Goal: Task Accomplishment & Management: Complete application form

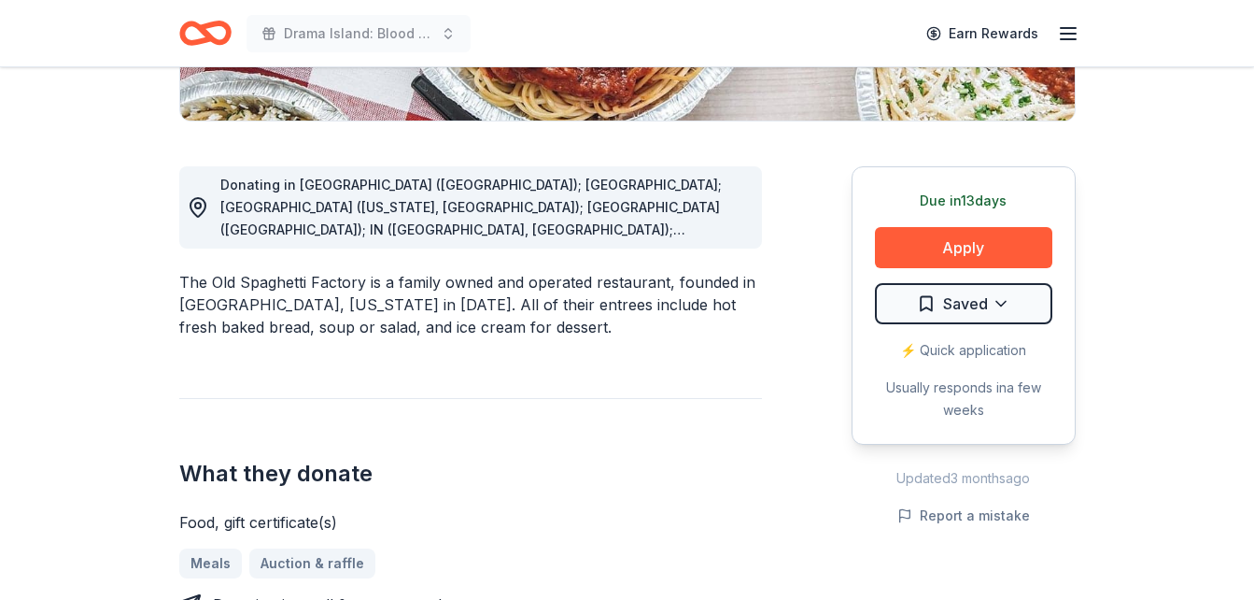
scroll to position [560, 0]
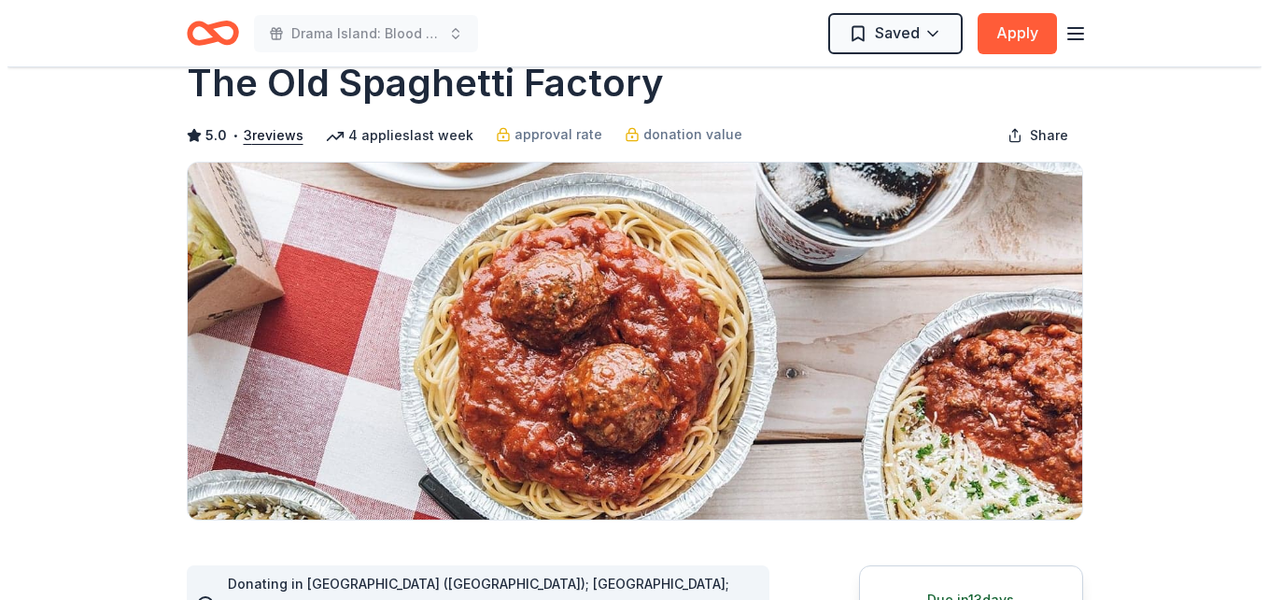
scroll to position [0, 0]
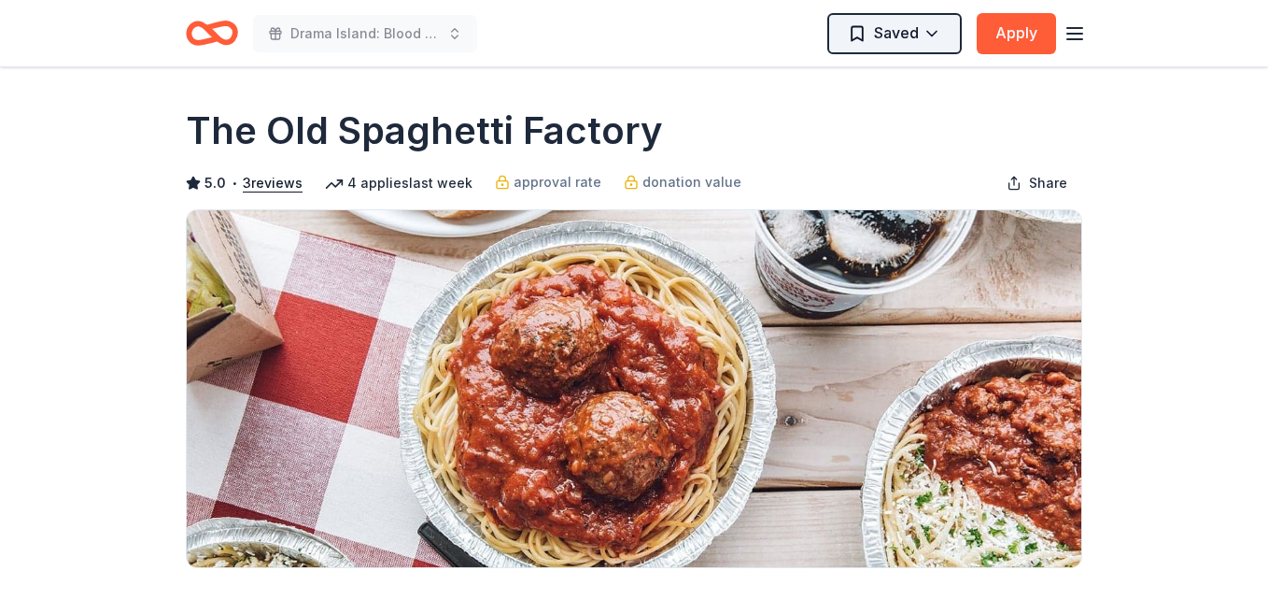
click at [927, 27] on html "Drama Island: Blood vs. Water Saved Apply Due [DATE] Share The Old Spaghetti Fa…" at bounding box center [634, 300] width 1268 height 600
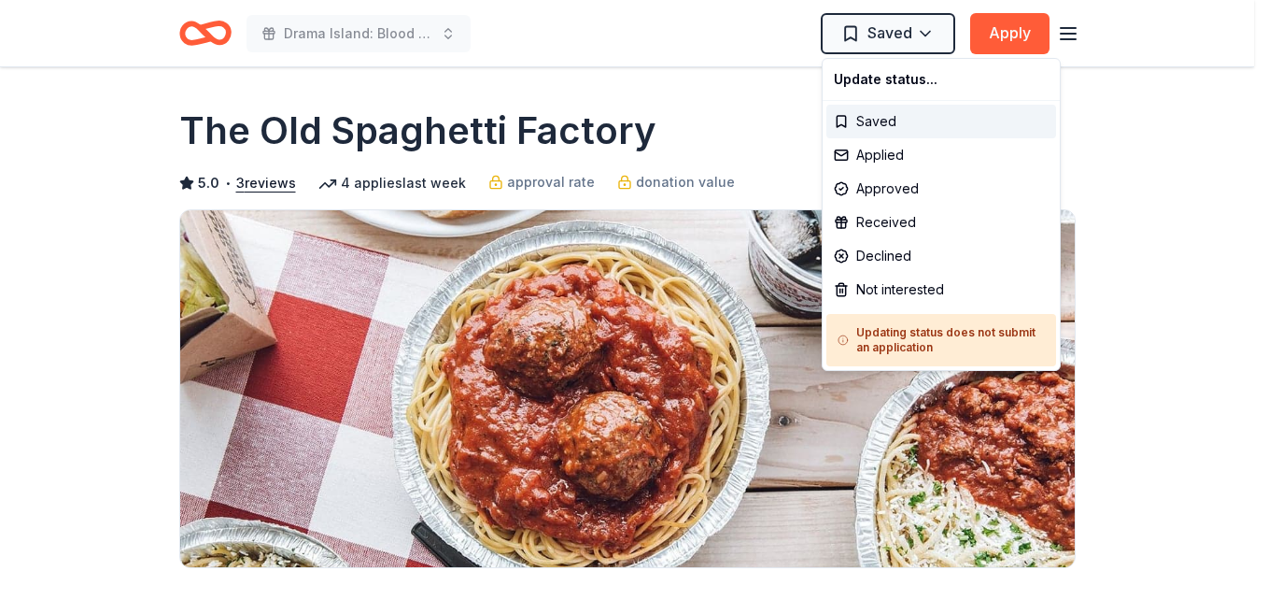
click at [615, 61] on html "Drama Island: Blood vs. Water Saved Apply Due [DATE] Share The Old Spaghetti Fa…" at bounding box center [634, 300] width 1268 height 600
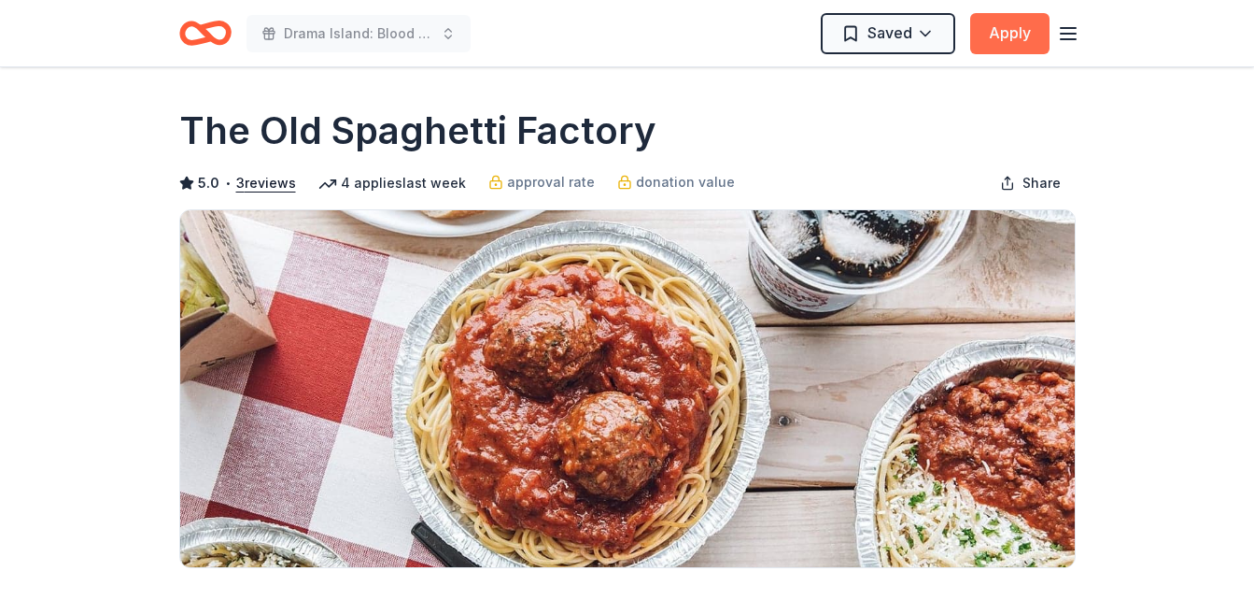
click at [1006, 33] on button "Apply" at bounding box center [1009, 33] width 79 height 41
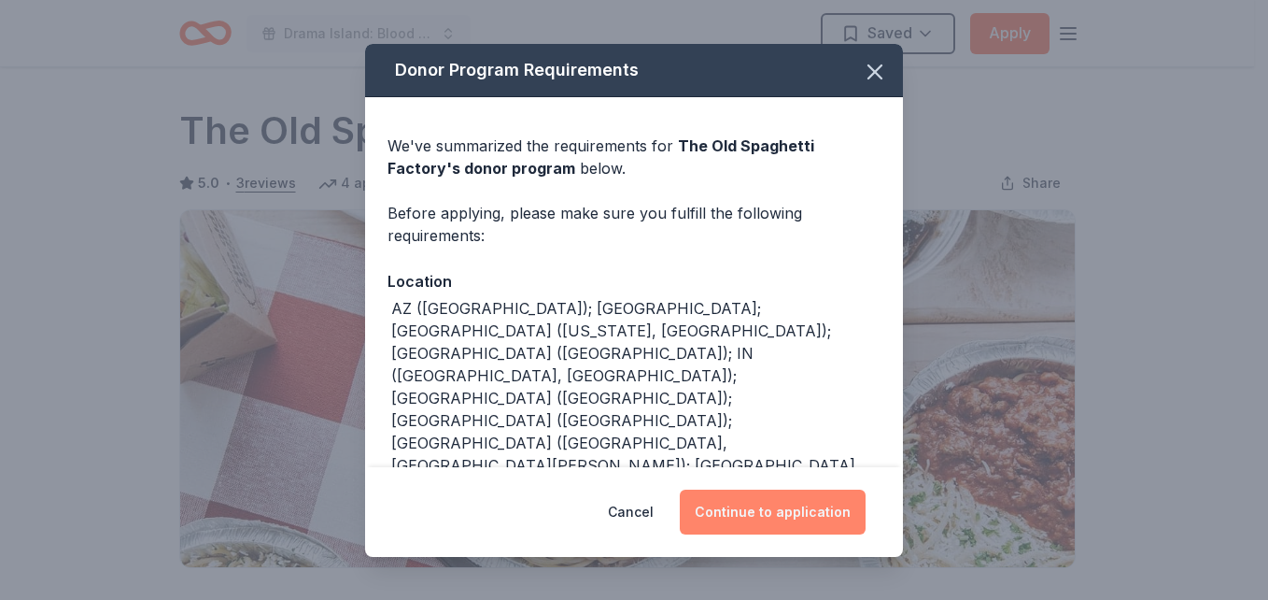
click at [806, 498] on button "Continue to application" at bounding box center [773, 511] width 186 height 45
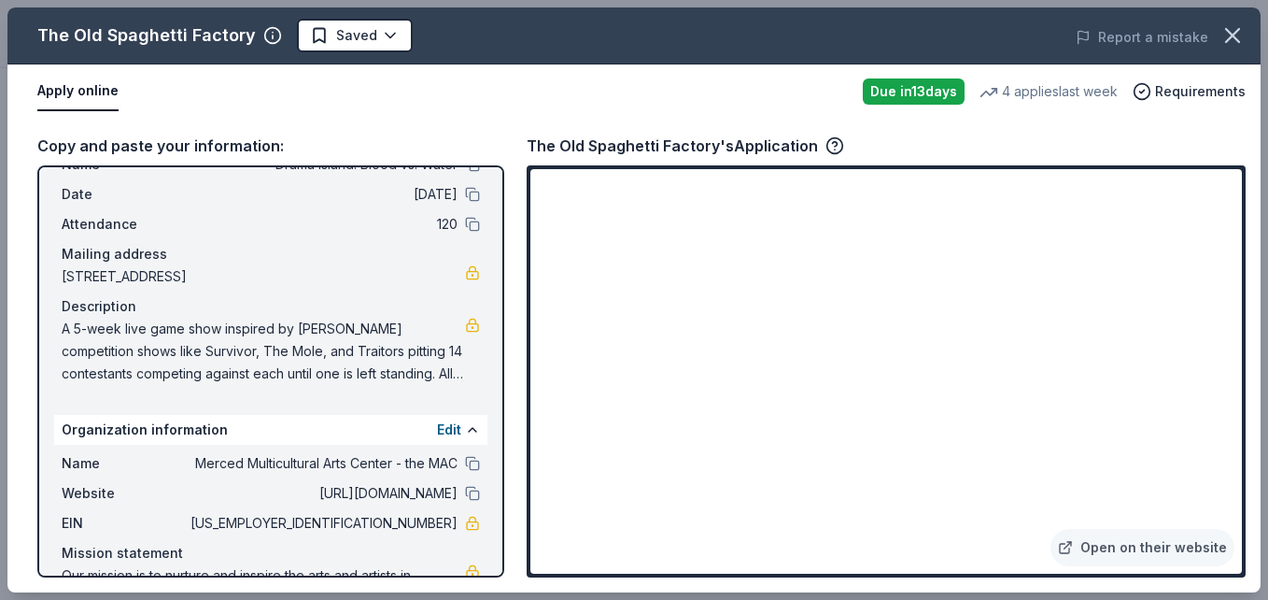
scroll to position [145, 0]
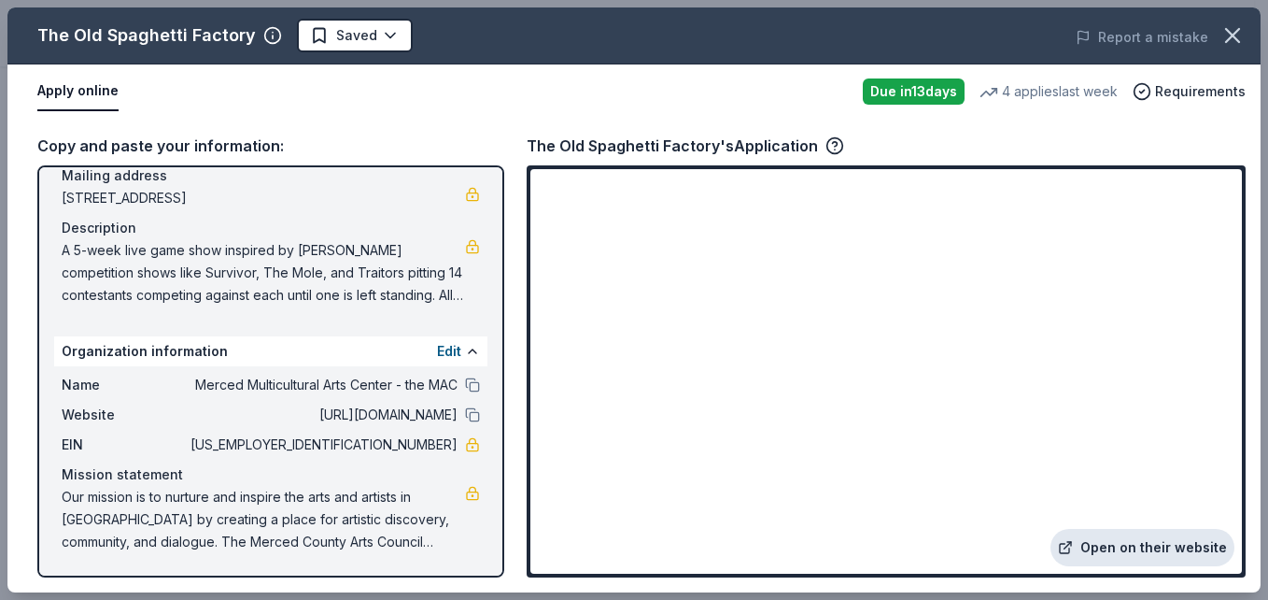
click at [1099, 542] on link "Open on their website" at bounding box center [1143, 547] width 184 height 37
click at [828, 143] on icon "button" at bounding box center [835, 145] width 19 height 19
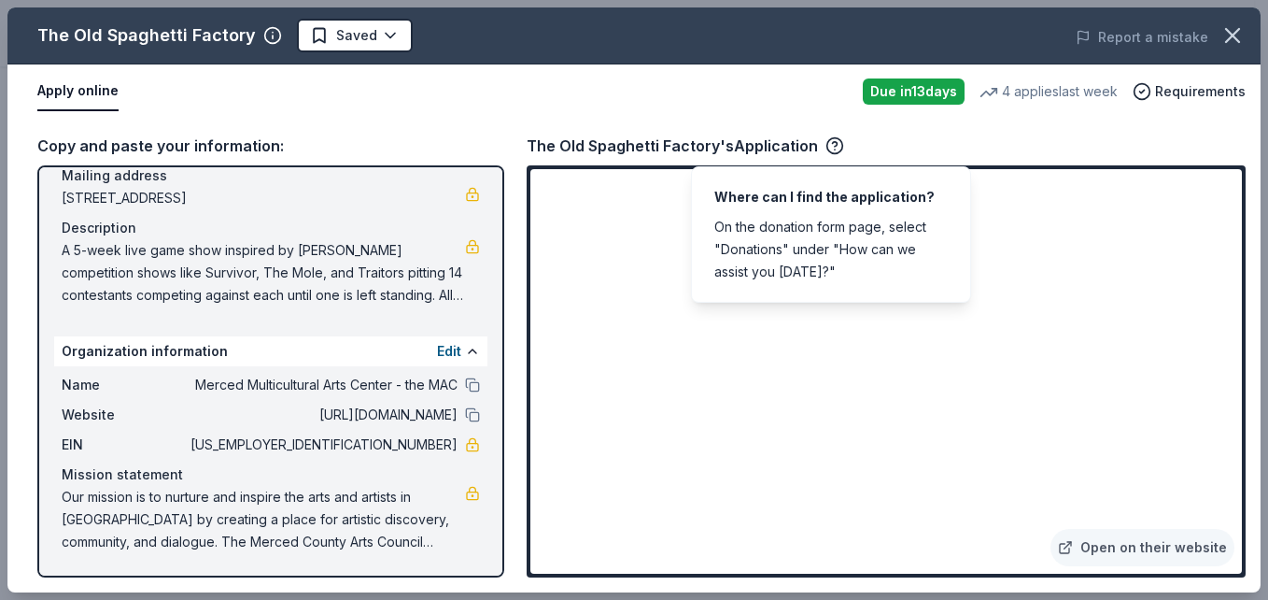
click at [1001, 141] on div "The Old Spaghetti Factory's Application" at bounding box center [886, 146] width 719 height 24
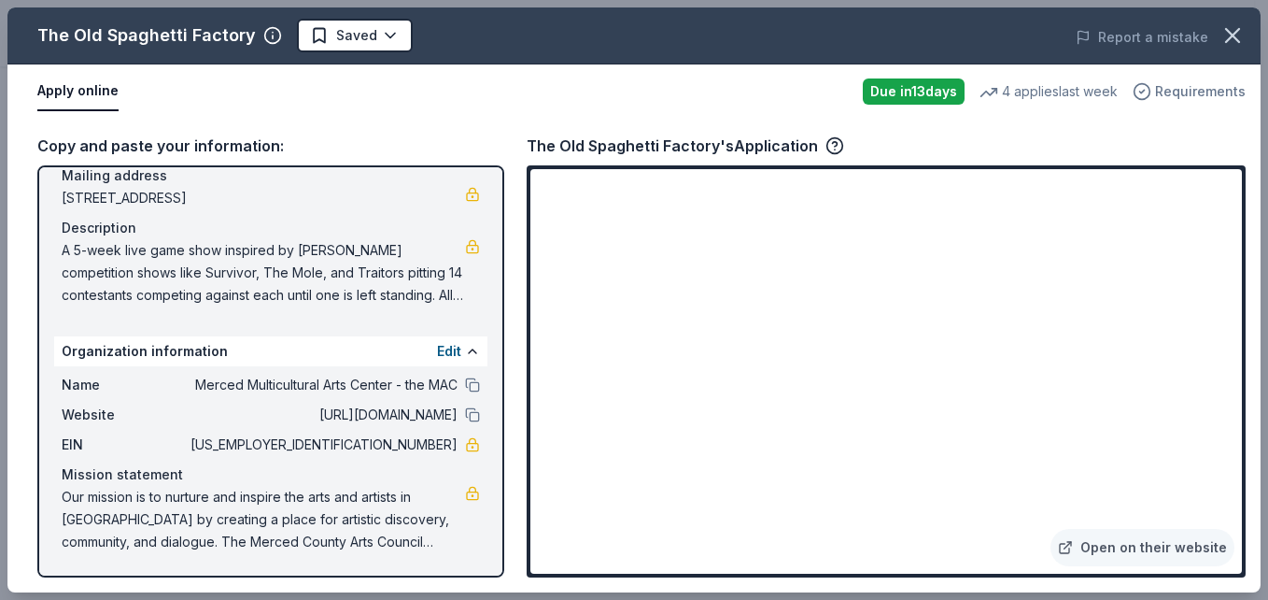
click at [1182, 90] on span "Requirements" at bounding box center [1200, 91] width 91 height 22
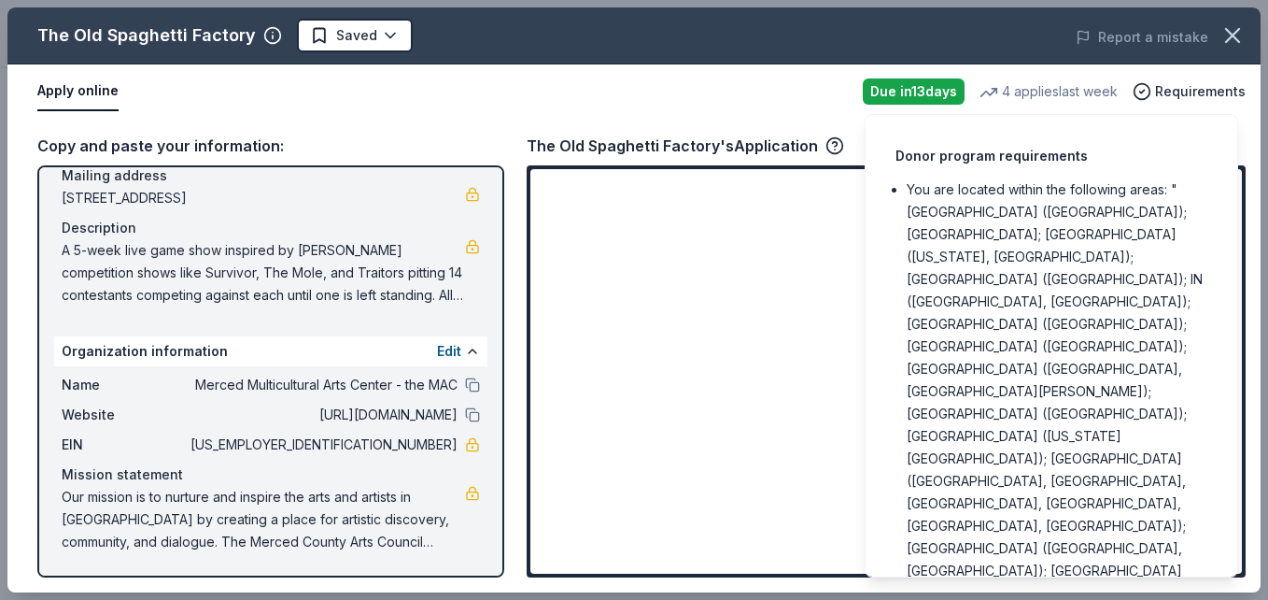
click at [808, 89] on div "Apply online" at bounding box center [442, 91] width 811 height 39
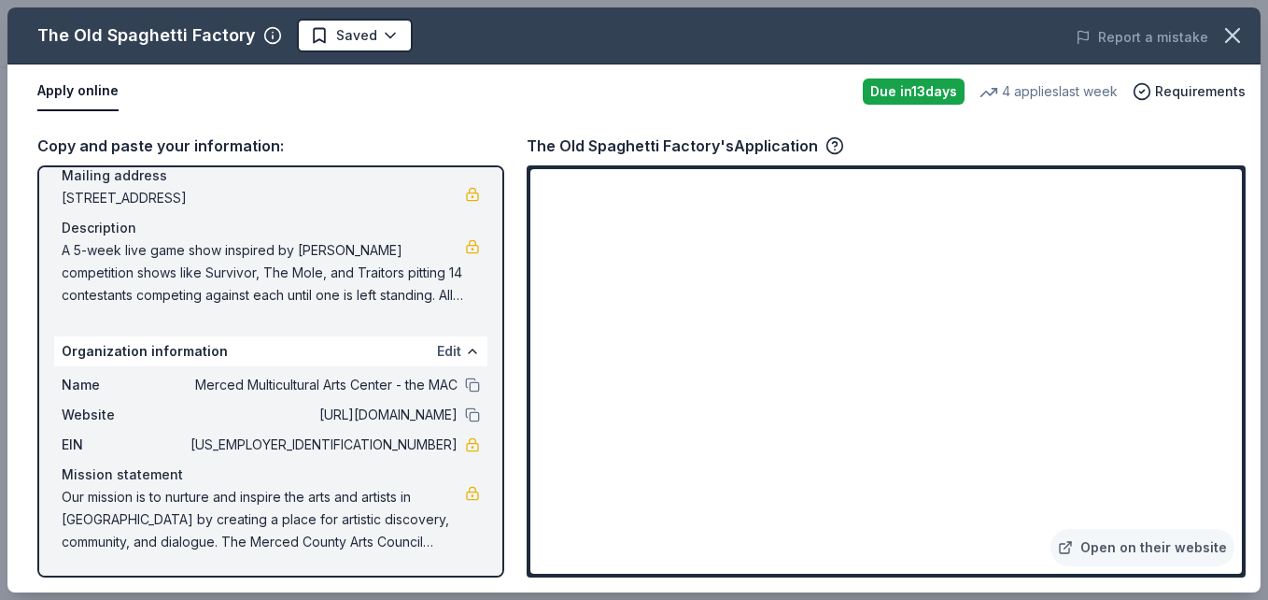
click at [437, 352] on button "Edit" at bounding box center [449, 351] width 24 height 22
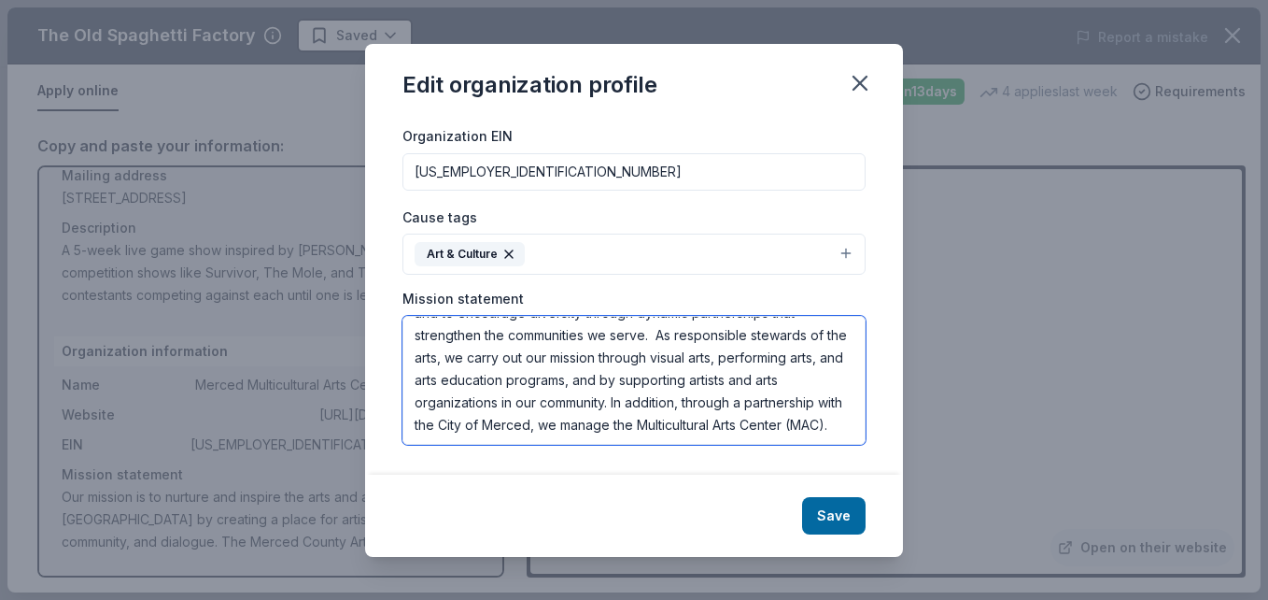
scroll to position [0, 0]
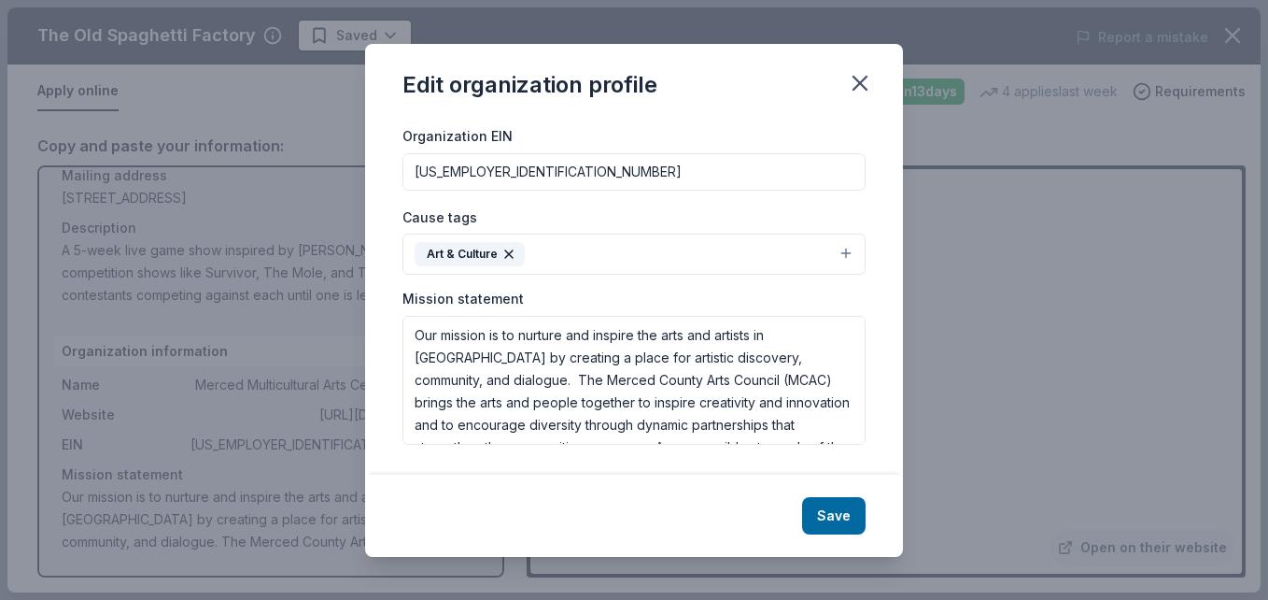
click at [859, 79] on icon "button" at bounding box center [860, 83] width 26 height 26
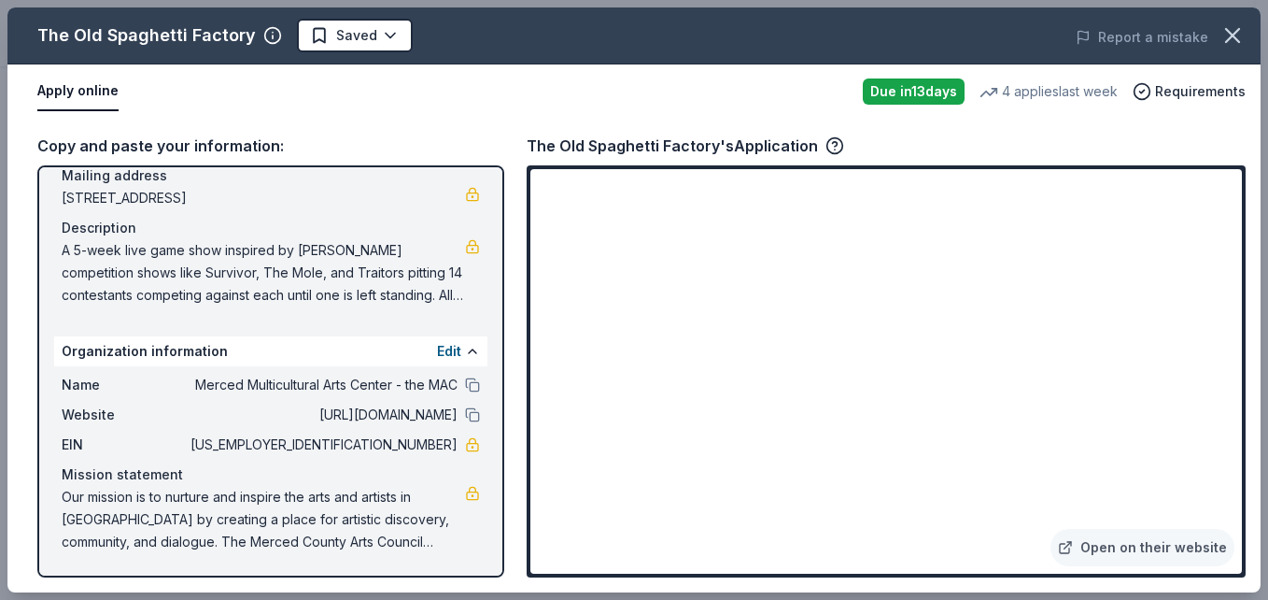
click at [87, 88] on button "Apply online" at bounding box center [77, 91] width 81 height 39
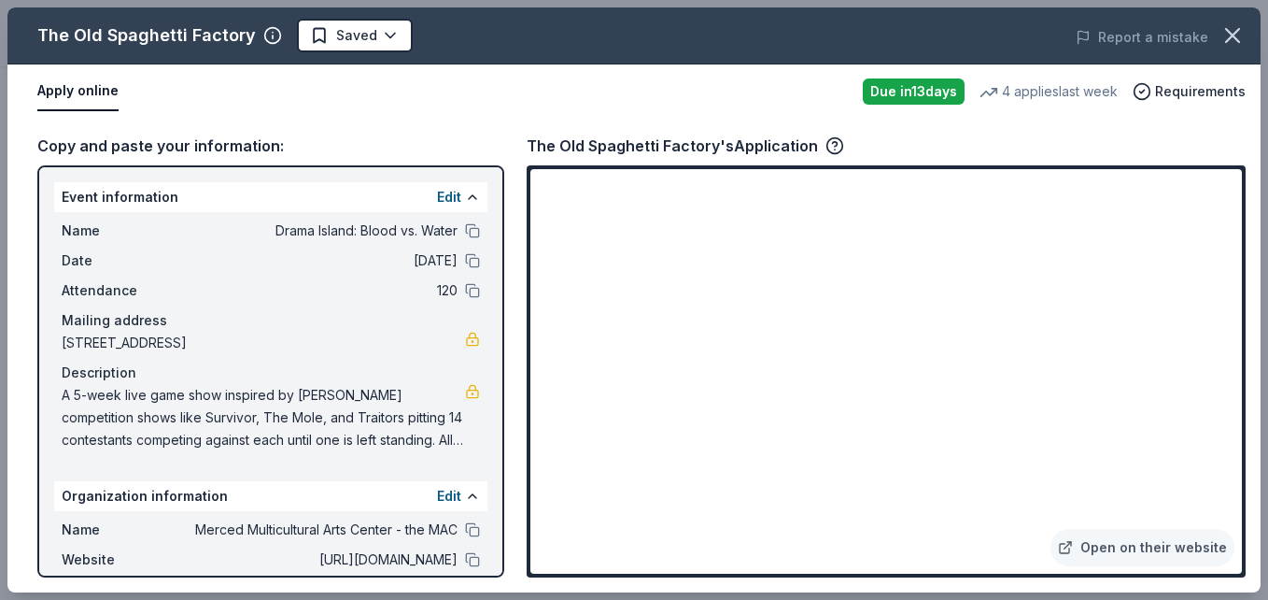
click at [81, 91] on button "Apply online" at bounding box center [77, 91] width 81 height 39
click at [826, 149] on icon "button" at bounding box center [835, 145] width 19 height 19
click at [365, 120] on div "Copy and paste your information: Event information Edit Name Drama Island: Bloo…" at bounding box center [634, 356] width 1254 height 474
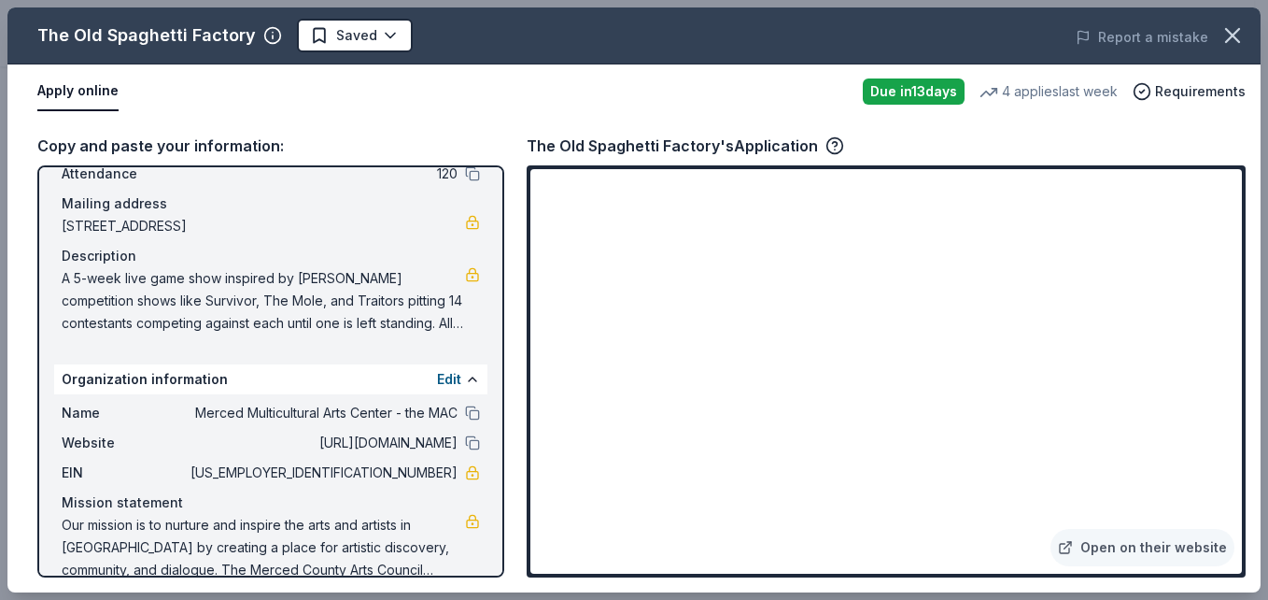
scroll to position [145, 0]
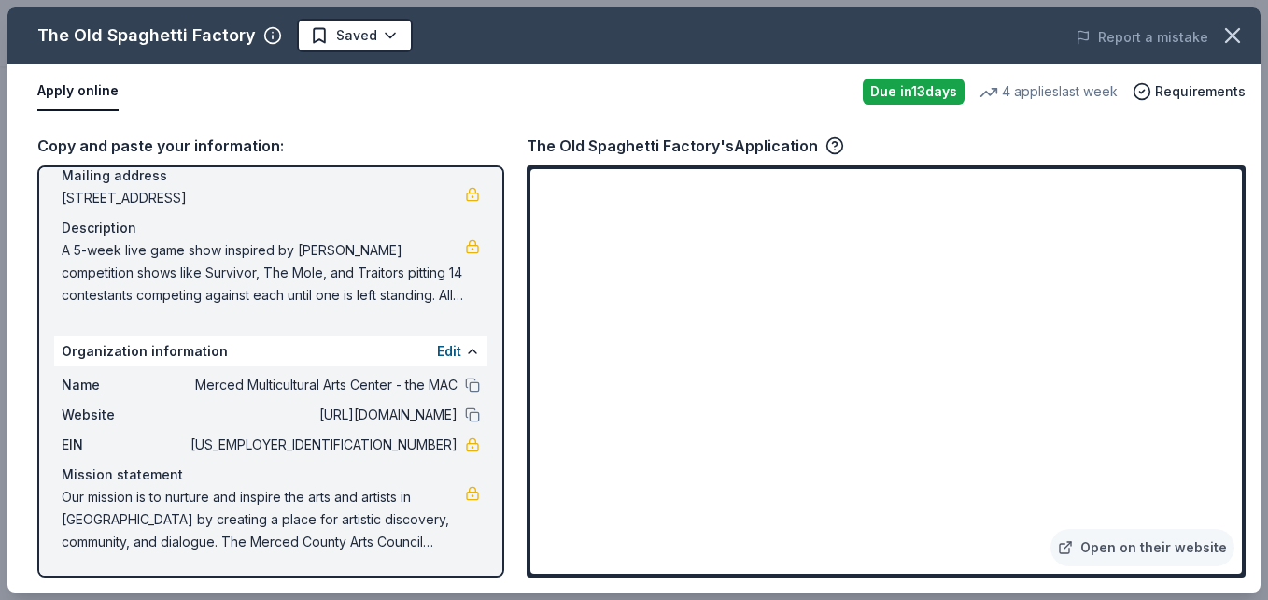
click at [142, 509] on span "Our mission is to nurture and inspire the arts and artists in [GEOGRAPHIC_DATA]…" at bounding box center [264, 519] width 404 height 67
click at [437, 349] on button "Edit" at bounding box center [449, 351] width 24 height 22
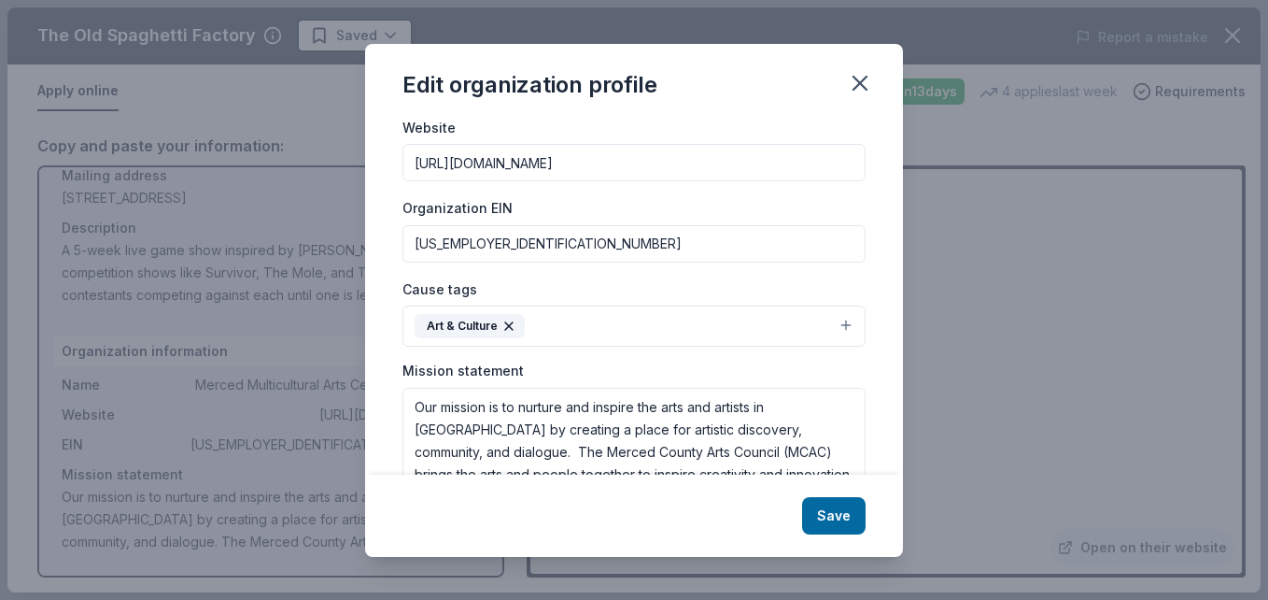
scroll to position [270, 0]
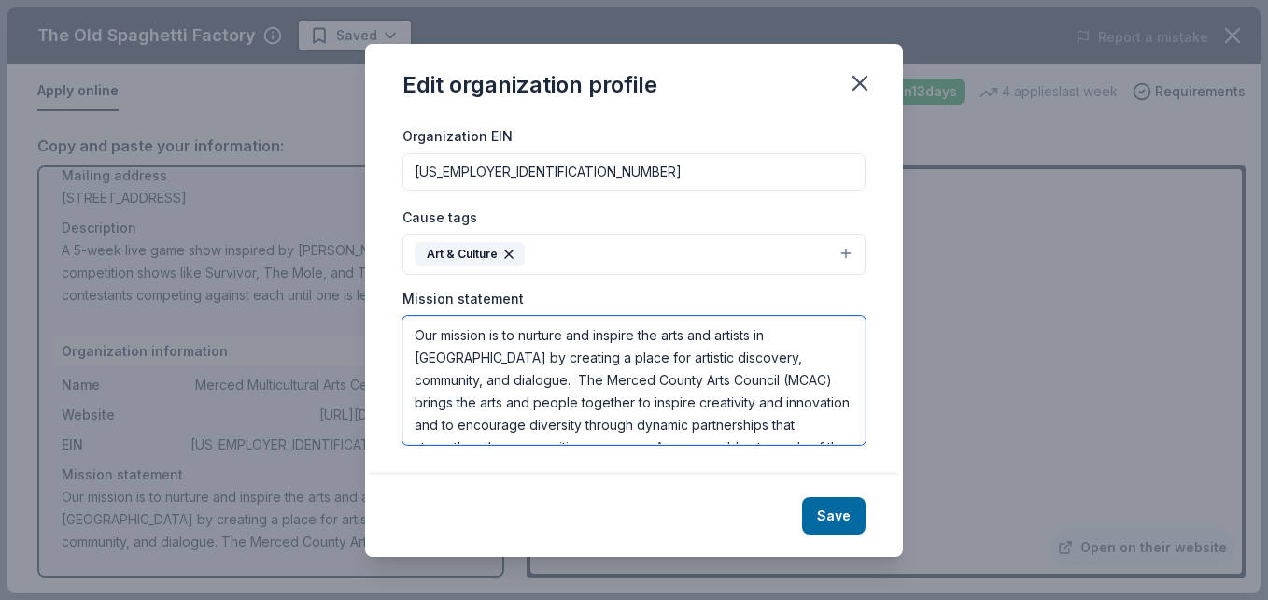
click at [508, 398] on textarea "Our mission is to nurture and inspire the arts and artists in [GEOGRAPHIC_DATA]…" at bounding box center [634, 380] width 463 height 129
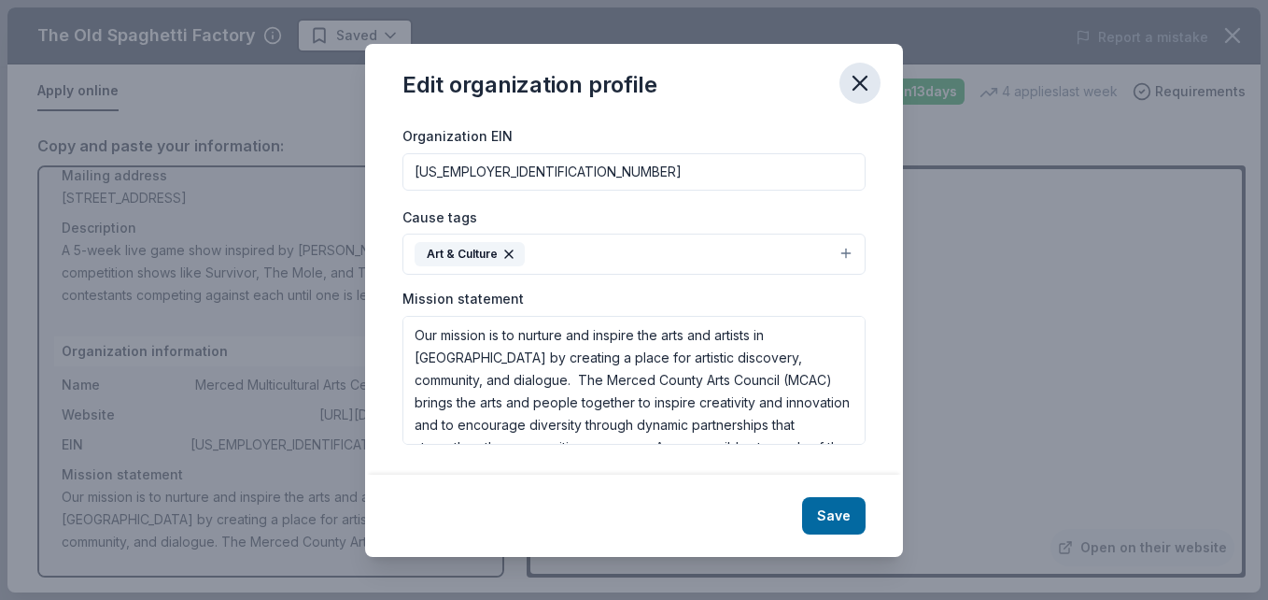
click at [855, 78] on icon "button" at bounding box center [860, 83] width 13 height 13
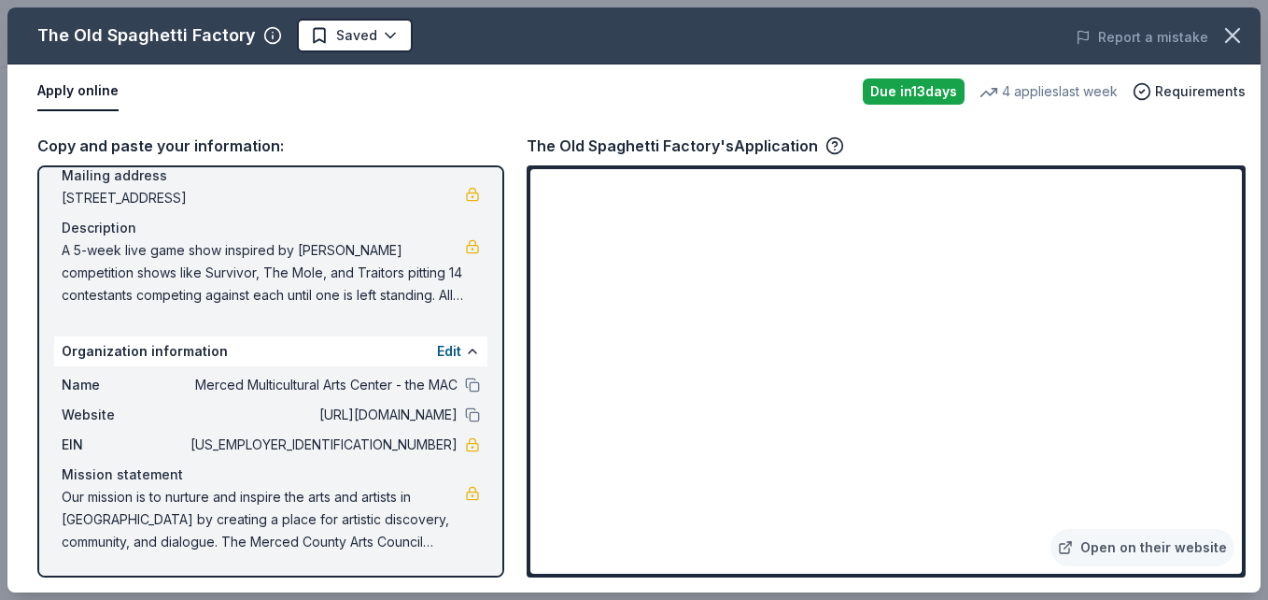
click at [1007, 139] on div "The Old Spaghetti Factory's Application" at bounding box center [886, 146] width 719 height 24
click at [225, 279] on span "A 5-week live game show inspired by [PERSON_NAME] competition shows like Surviv…" at bounding box center [264, 272] width 404 height 67
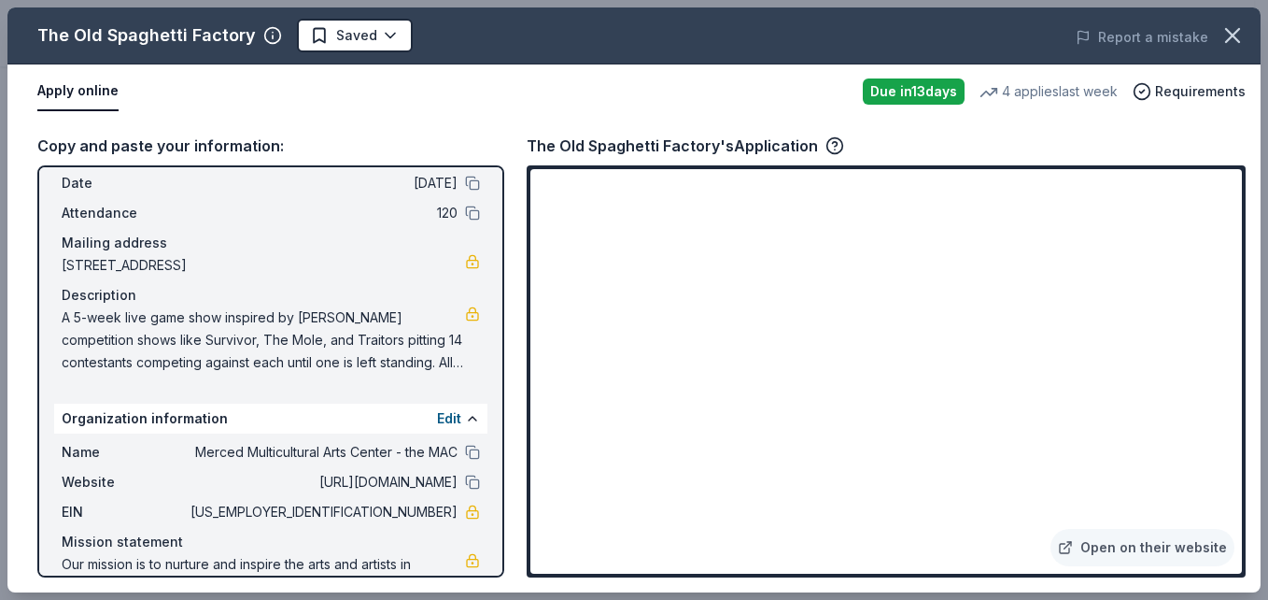
scroll to position [0, 0]
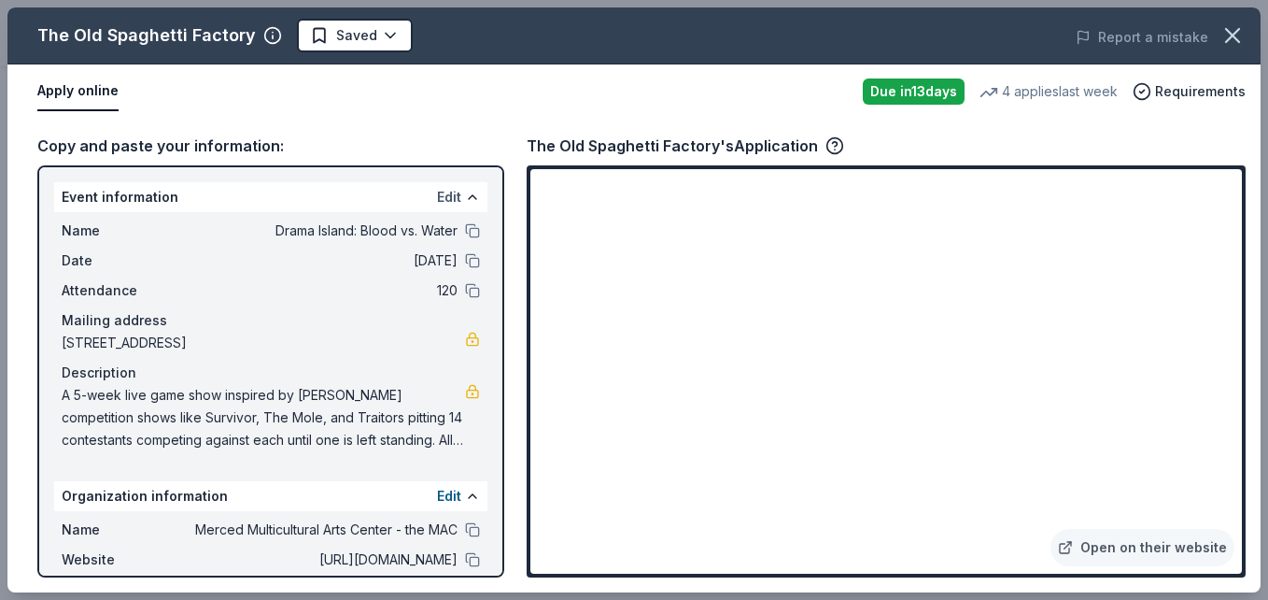
click at [437, 195] on button "Edit" at bounding box center [449, 197] width 24 height 22
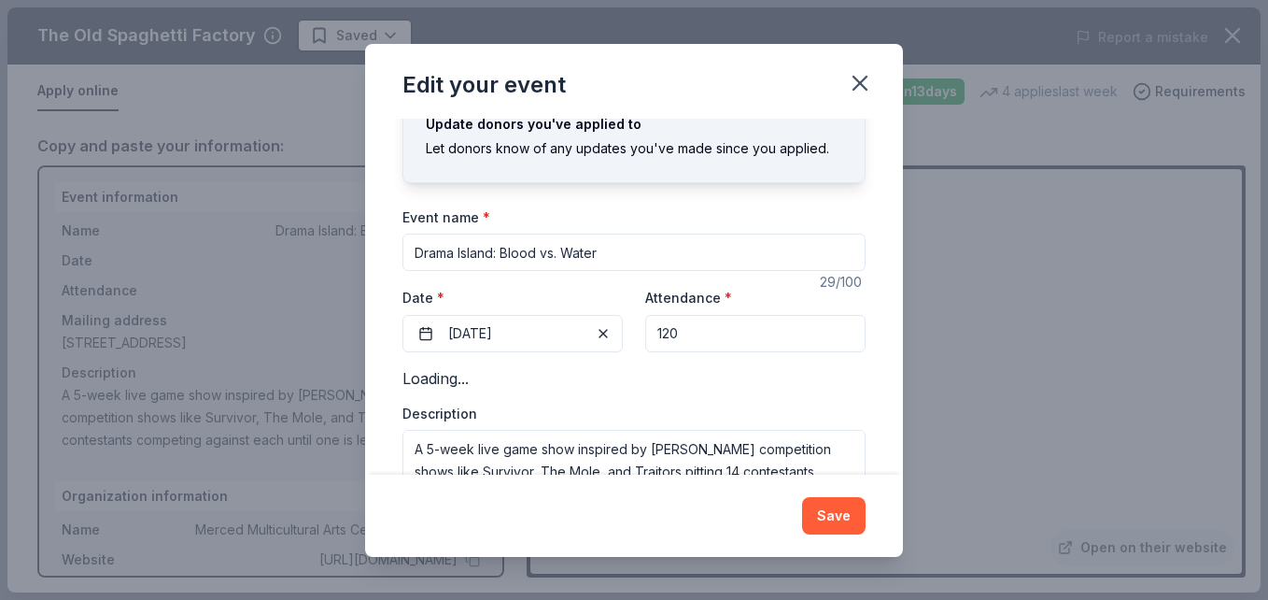
scroll to position [132, 0]
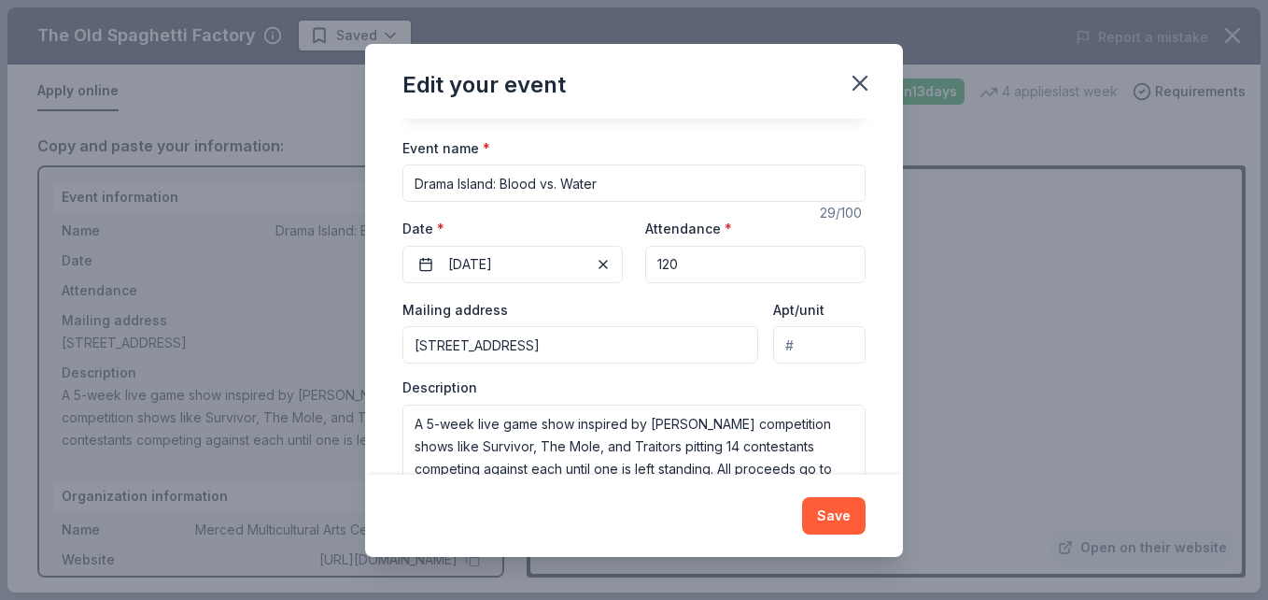
click at [553, 388] on div "Description A 5-week live game show inspired by [PERSON_NAME] competition shows…" at bounding box center [634, 433] width 463 height 110
click at [557, 419] on textarea "A 5-week live game show inspired by [PERSON_NAME] competition shows like Surviv…" at bounding box center [634, 446] width 463 height 84
click at [860, 86] on icon "button" at bounding box center [860, 83] width 26 height 26
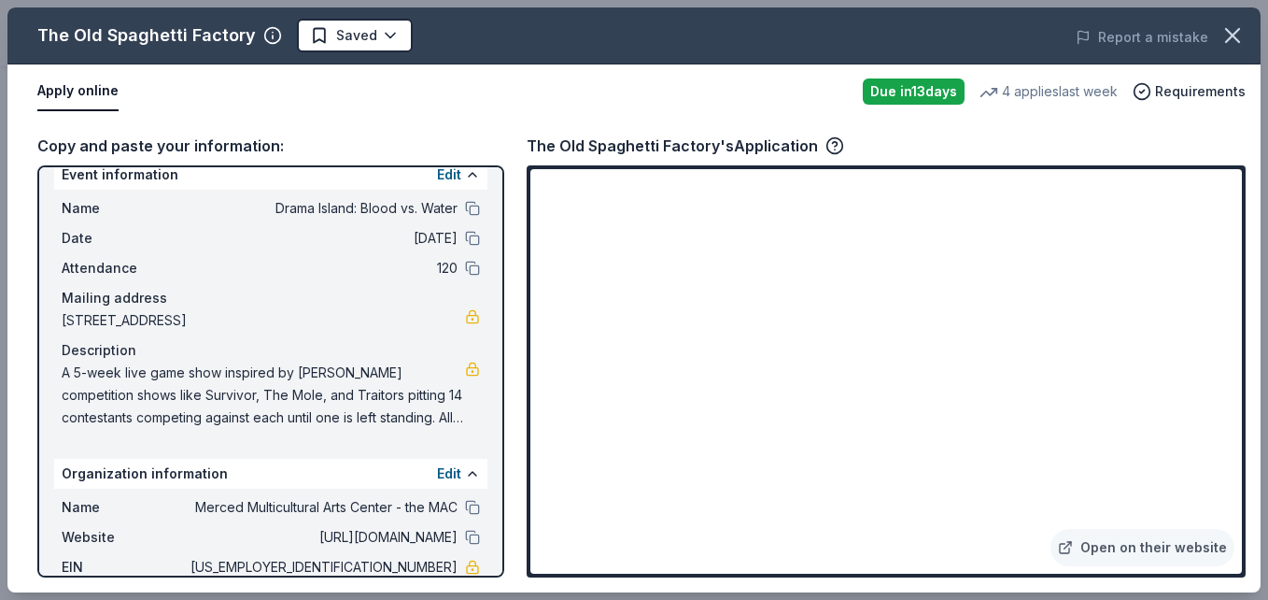
scroll to position [0, 0]
